Goal: Check status: Check status

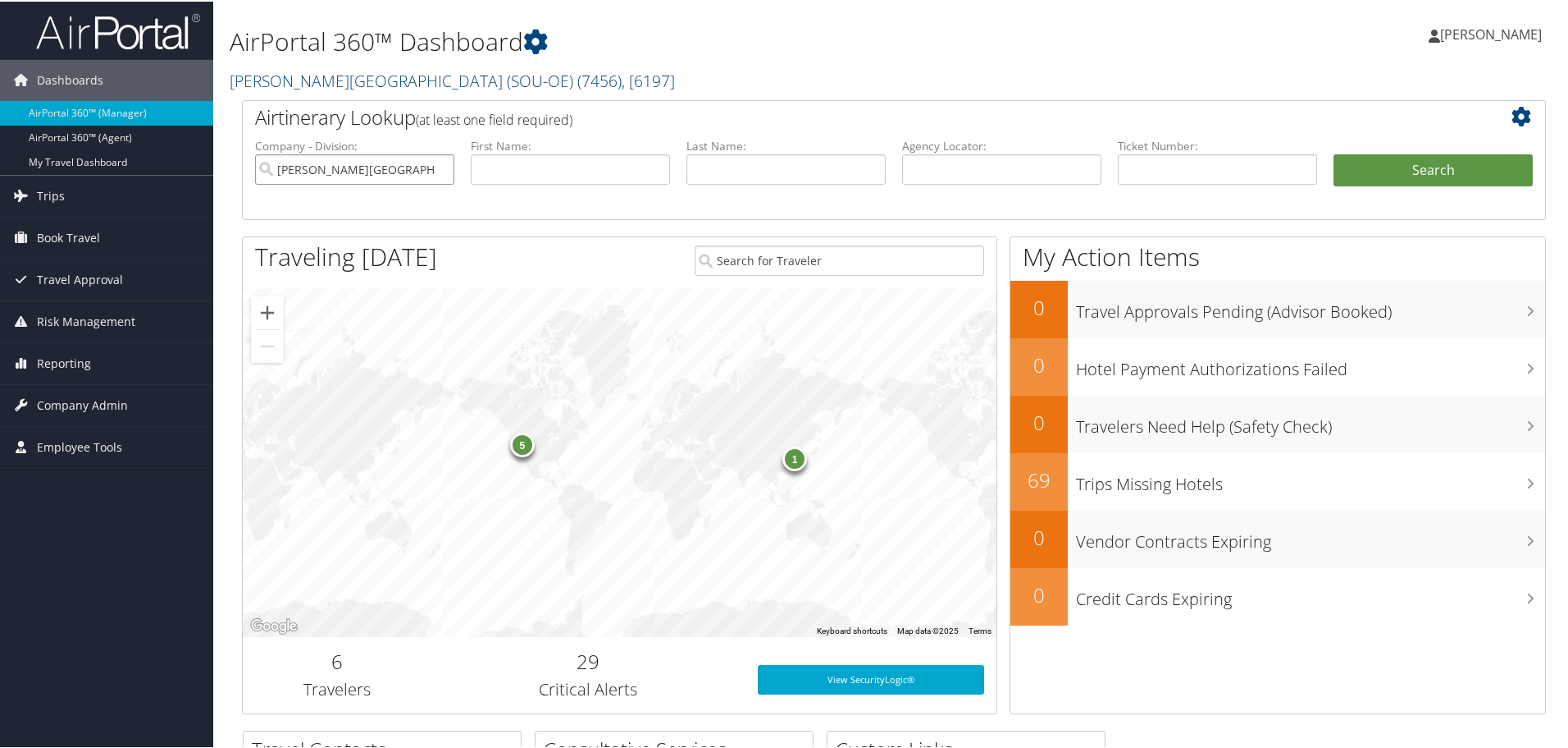
click at [439, 170] on input "[PERSON_NAME][GEOGRAPHIC_DATA] (SOU-OE)" at bounding box center [354, 168] width 200 height 31
click at [1173, 168] on input "text" at bounding box center [1218, 168] width 200 height 31
paste input "0067146818364"
type input "0067146818364"
click at [1361, 164] on button "Search" at bounding box center [1433, 169] width 200 height 32
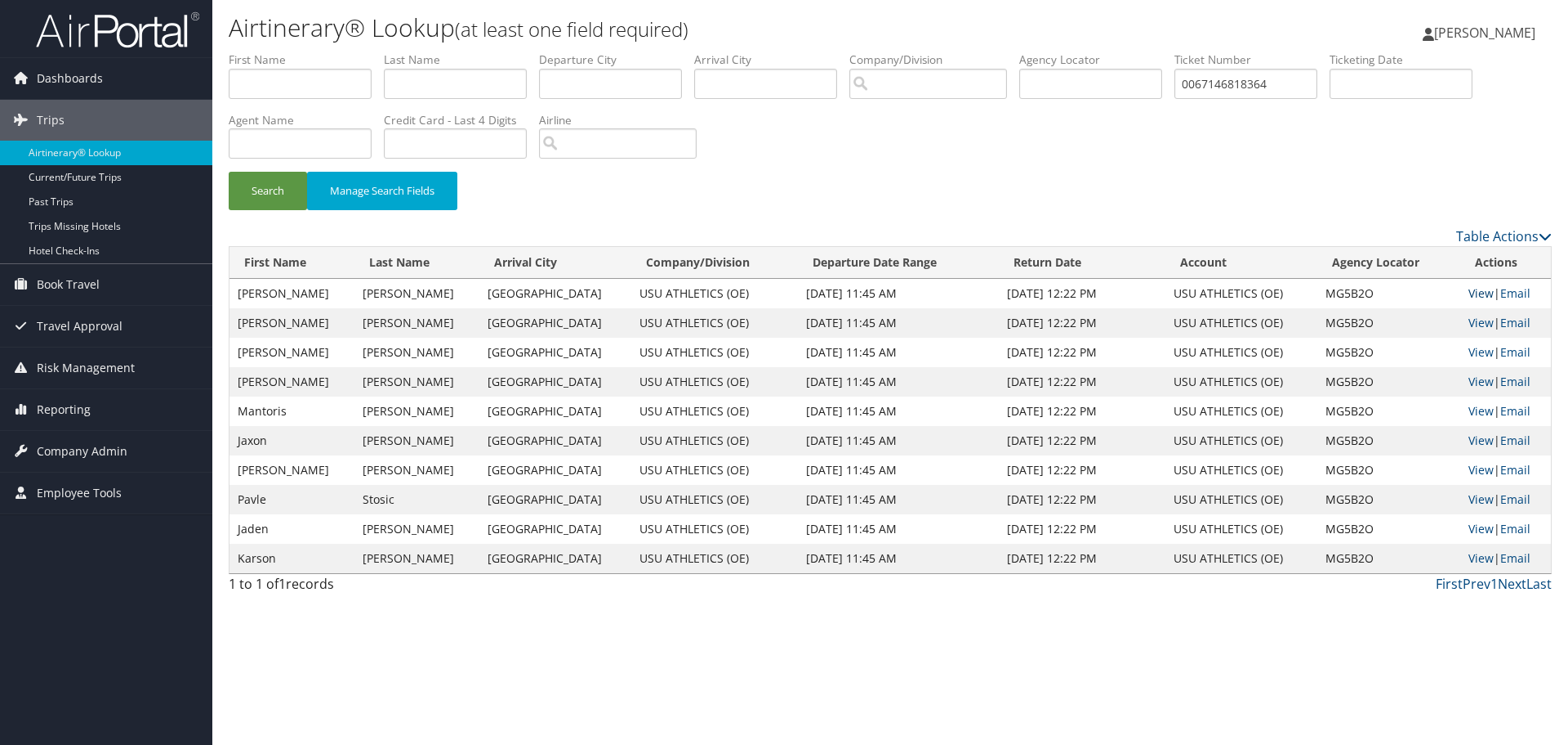
click at [1472, 297] on link "View" at bounding box center [1481, 293] width 26 height 15
